Goal: Information Seeking & Learning: Understand process/instructions

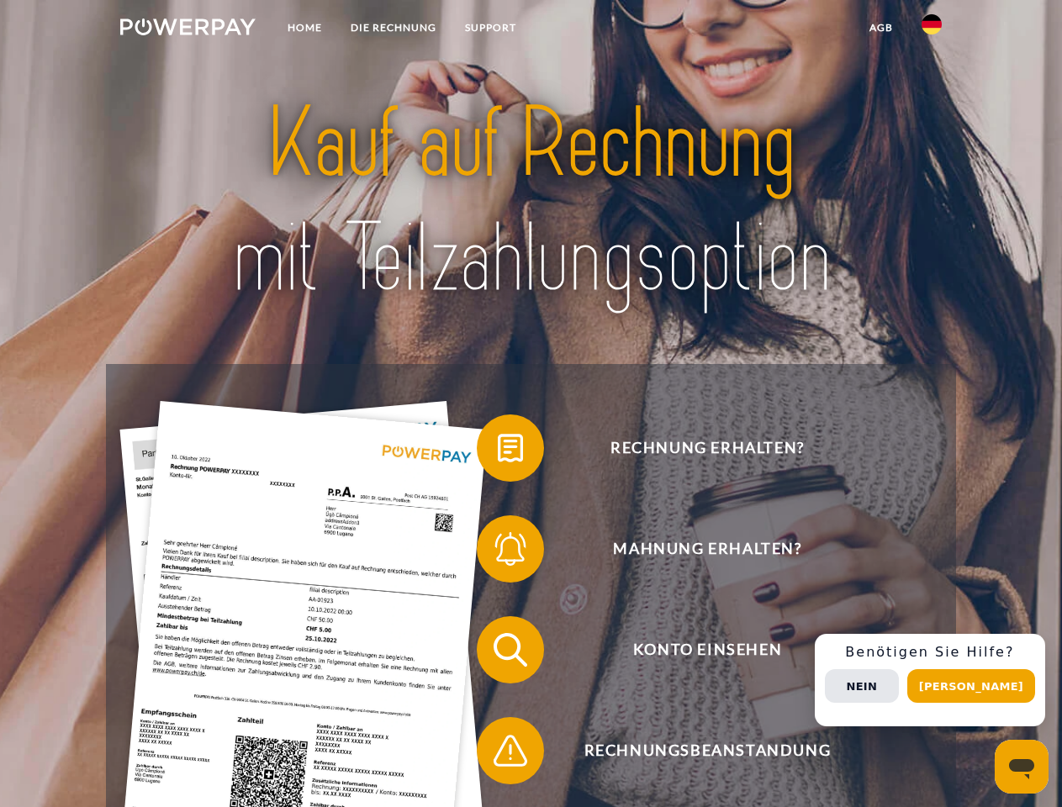
click at [187, 29] on img at bounding box center [187, 26] width 135 height 17
click at [931, 29] on img at bounding box center [931, 24] width 20 height 20
click at [880, 28] on link "agb" at bounding box center [881, 28] width 52 height 30
click at [498, 451] on span at bounding box center [485, 448] width 84 height 84
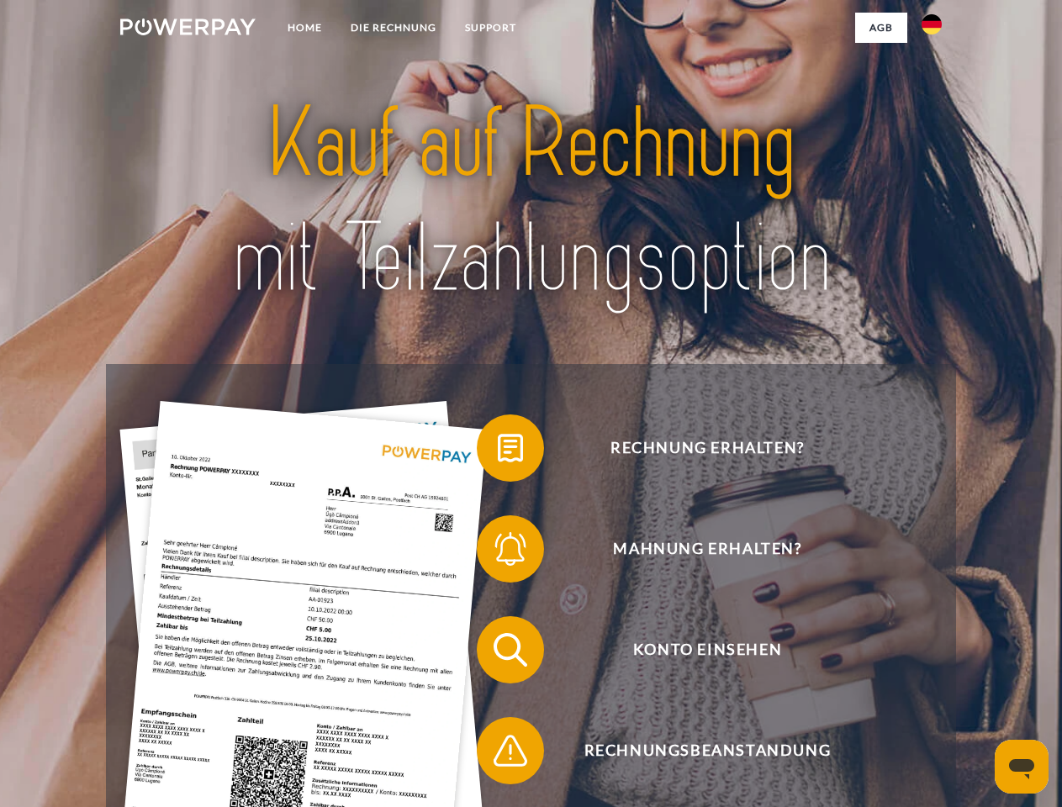
click at [498, 552] on span at bounding box center [485, 549] width 84 height 84
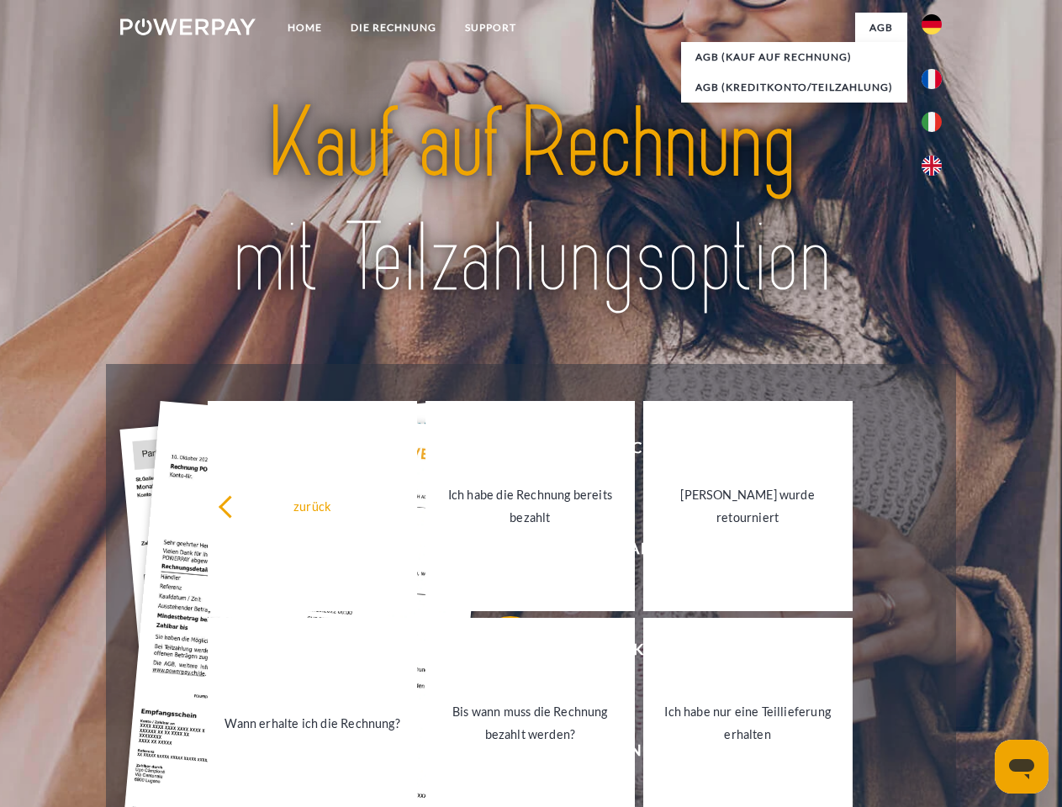
click at [498, 653] on link "Bis wann muss die Rechnung bezahlt werden?" at bounding box center [529, 723] width 209 height 210
click at [498, 754] on link "Bis wann muss die Rechnung bezahlt werden?" at bounding box center [529, 723] width 209 height 210
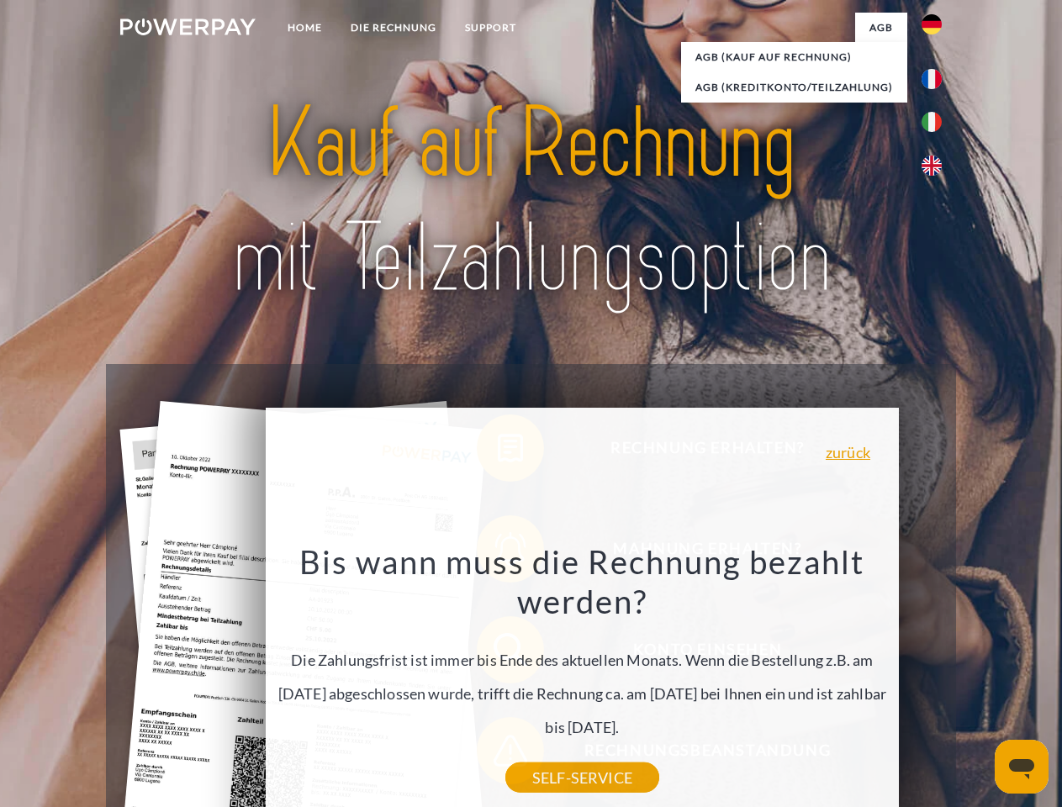
click at [936, 680] on div "Rechnung erhalten? Mahnung erhalten? Konto einsehen" at bounding box center [530, 700] width 849 height 672
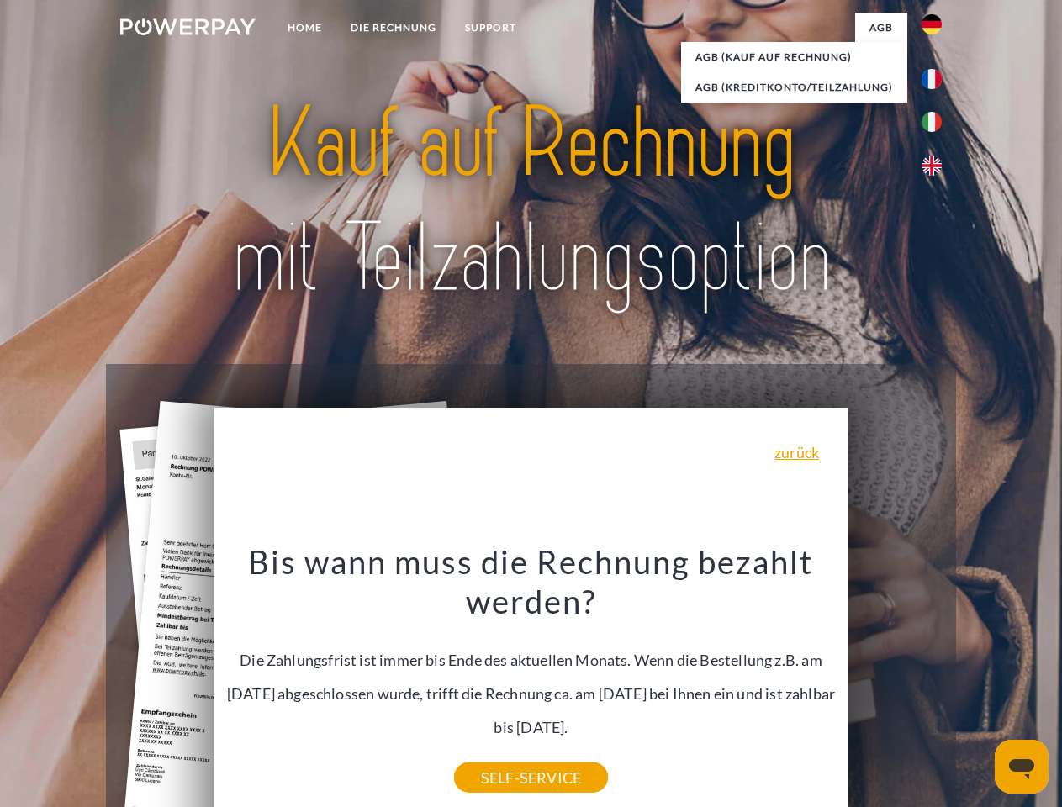
click at [894, 683] on span "Konto einsehen" at bounding box center [707, 649] width 412 height 67
click at [977, 686] on header "Home DIE RECHNUNG SUPPORT" at bounding box center [531, 580] width 1062 height 1161
